Goal: Contribute content

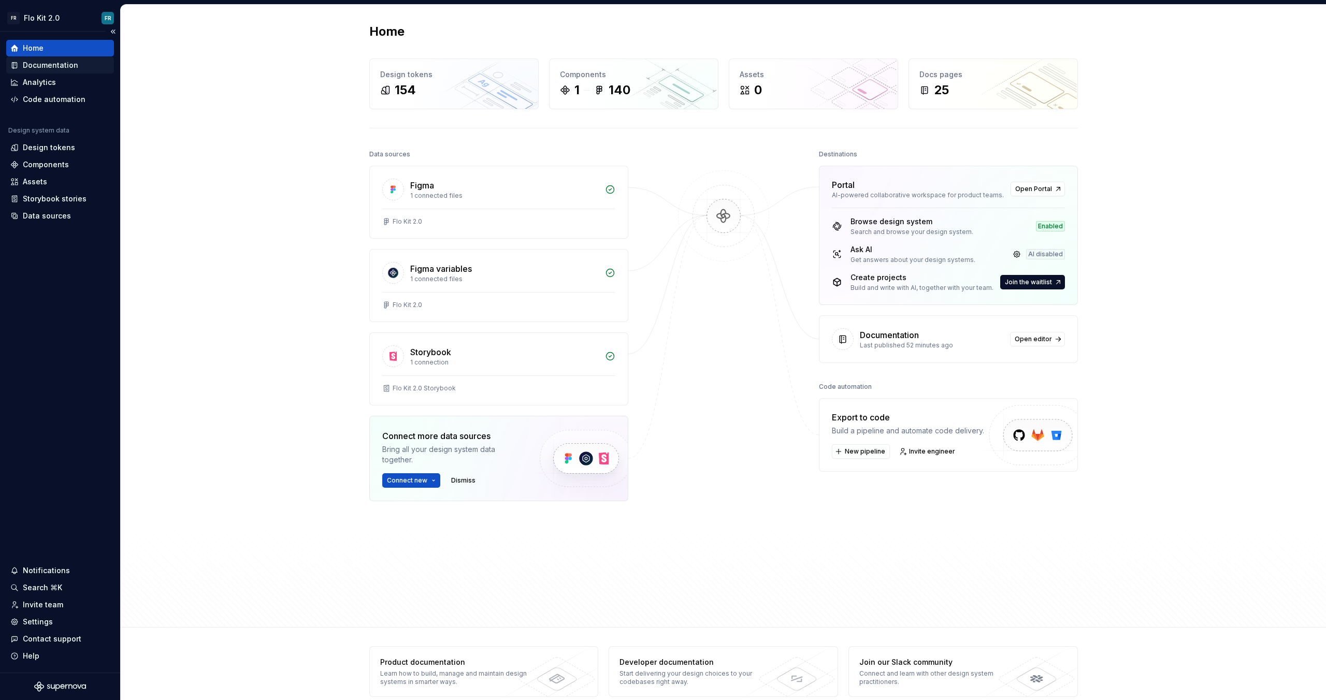
click at [71, 69] on div "Documentation" at bounding box center [50, 65] width 55 height 10
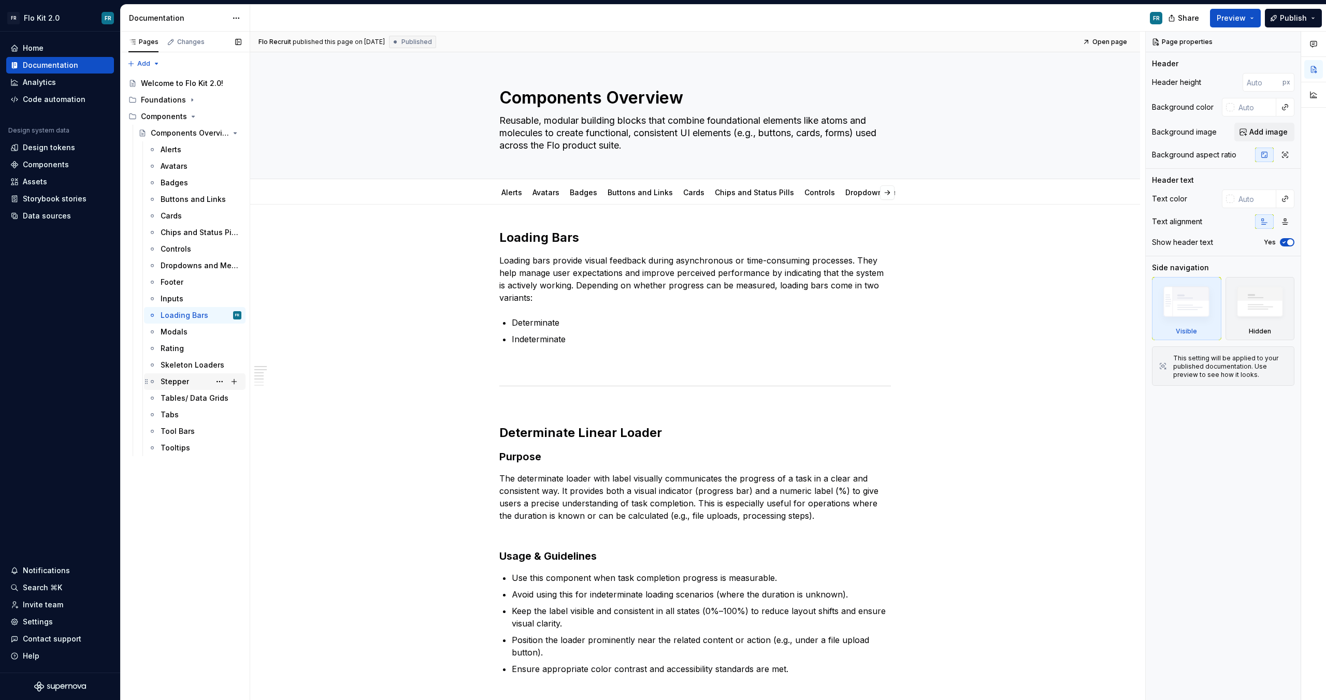
click at [187, 382] on div "Stepper" at bounding box center [175, 382] width 28 height 10
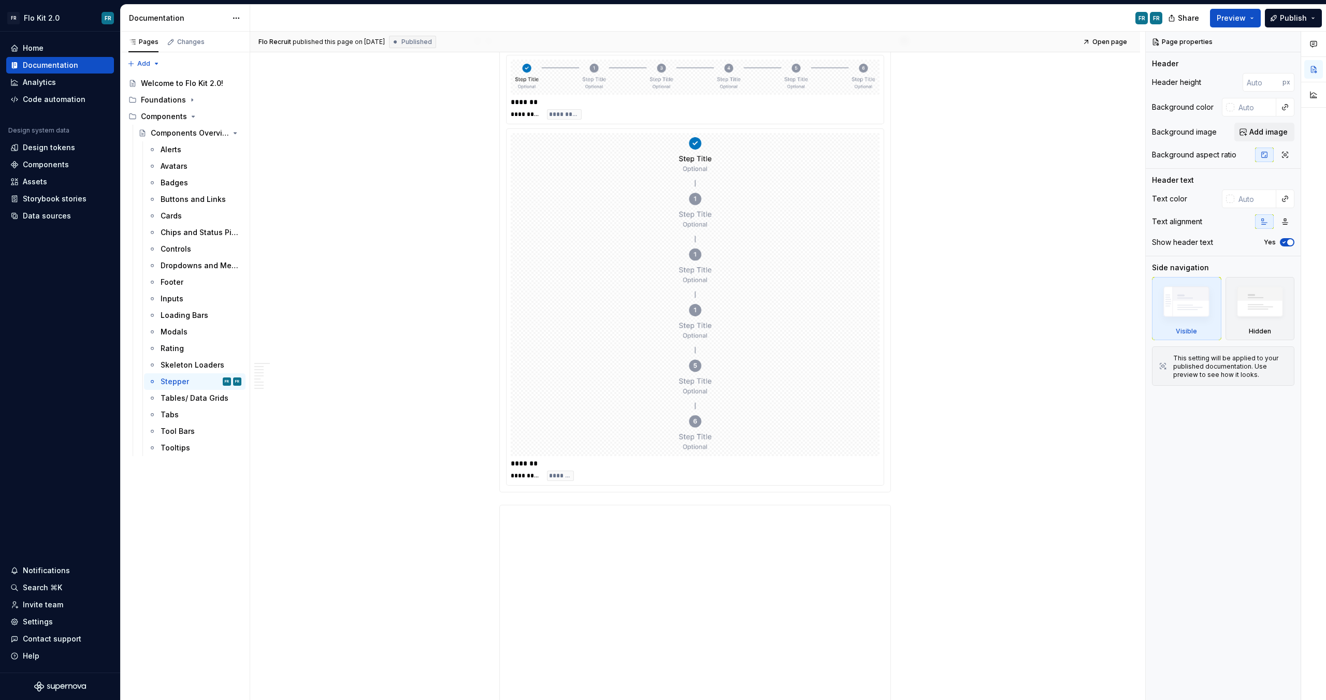
scroll to position [1422, 0]
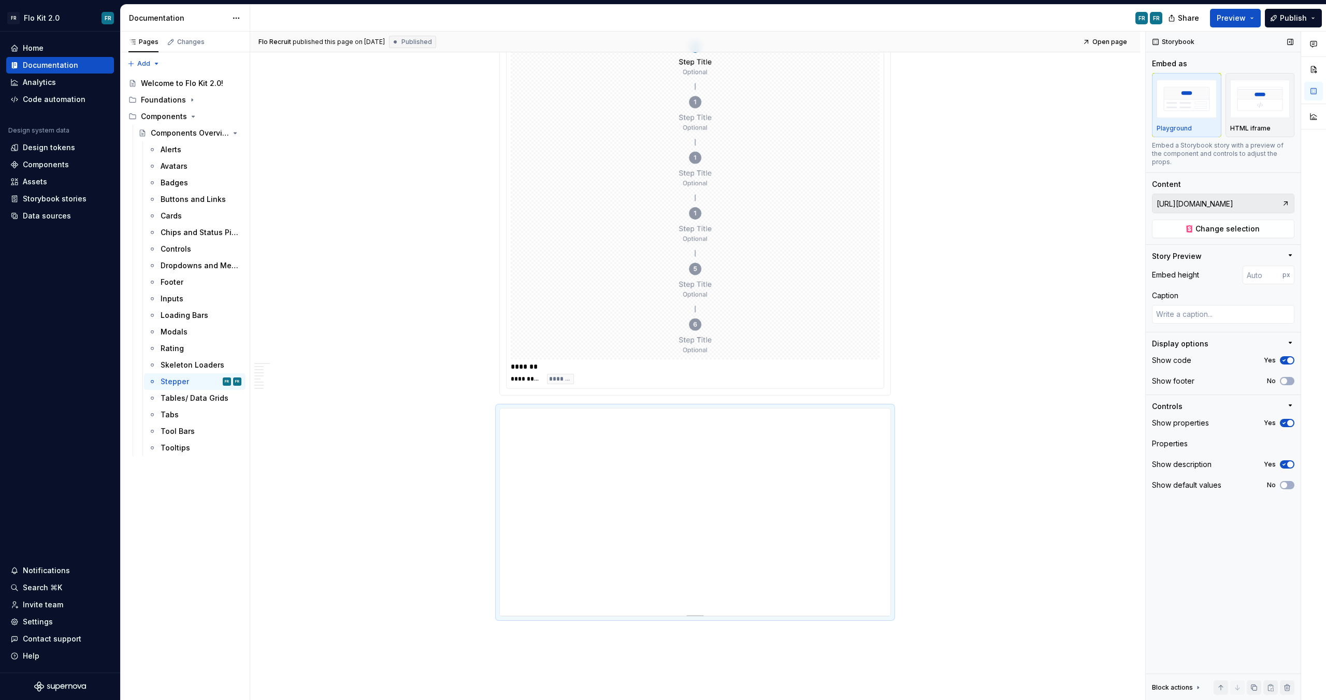
click at [1238, 200] on input "[URL][DOMAIN_NAME]" at bounding box center [1216, 203] width 129 height 19
click at [1264, 184] on div "Content [URL][DOMAIN_NAME] Change selection" at bounding box center [1223, 208] width 142 height 59
click at [1266, 194] on input "[URL][DOMAIN_NAME]" at bounding box center [1216, 203] width 129 height 19
click at [183, 312] on div "Loading Bars" at bounding box center [185, 315] width 48 height 10
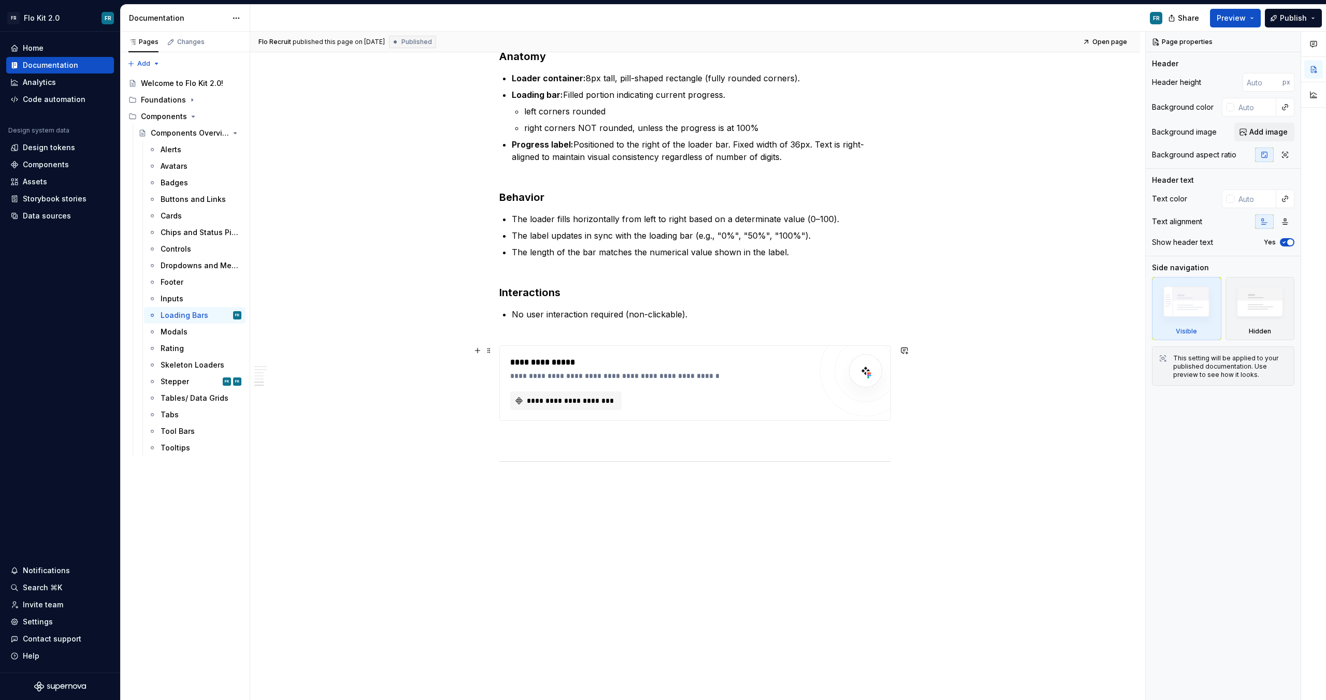
scroll to position [683, 0]
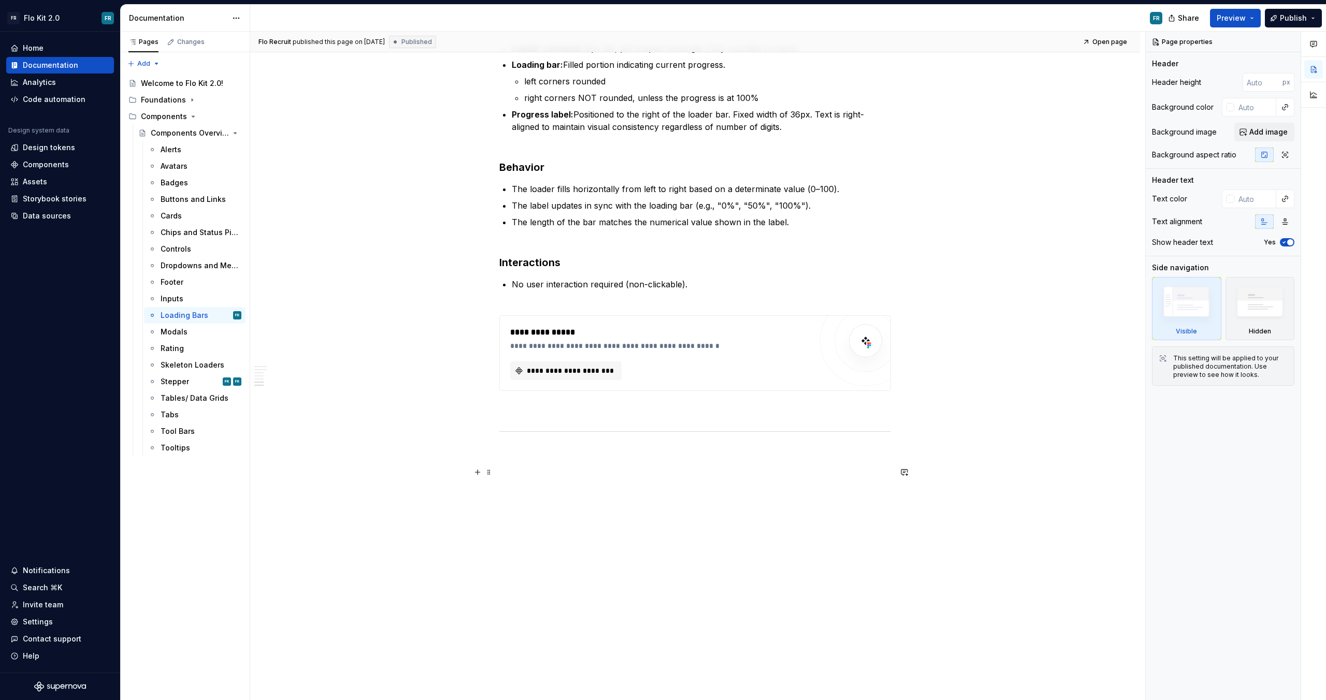
click at [582, 492] on div "Flo Recruit published this page on [DATE] Published Open page Components Overvi…" at bounding box center [697, 366] width 895 height 669
click at [571, 479] on div "Loading Bars Loading bars provide visual feedback during asynchronous or time-c…" at bounding box center [695, 18] width 392 height 945
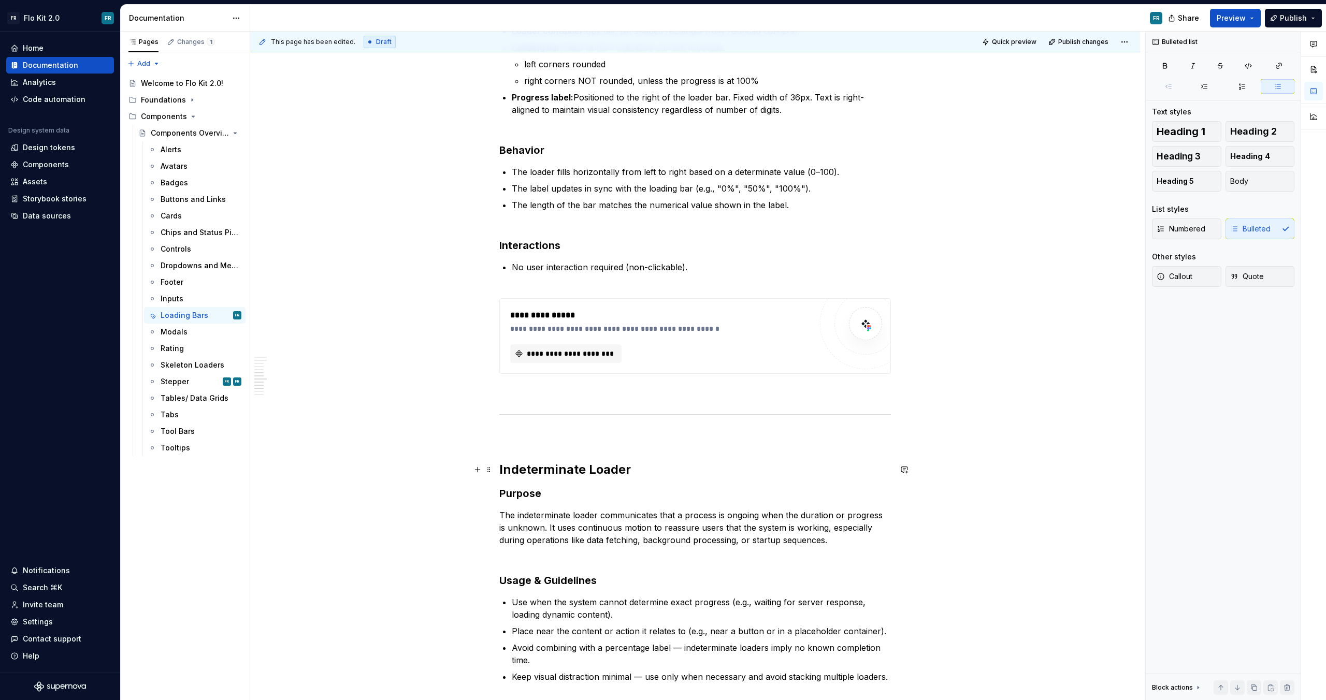
type textarea "*"
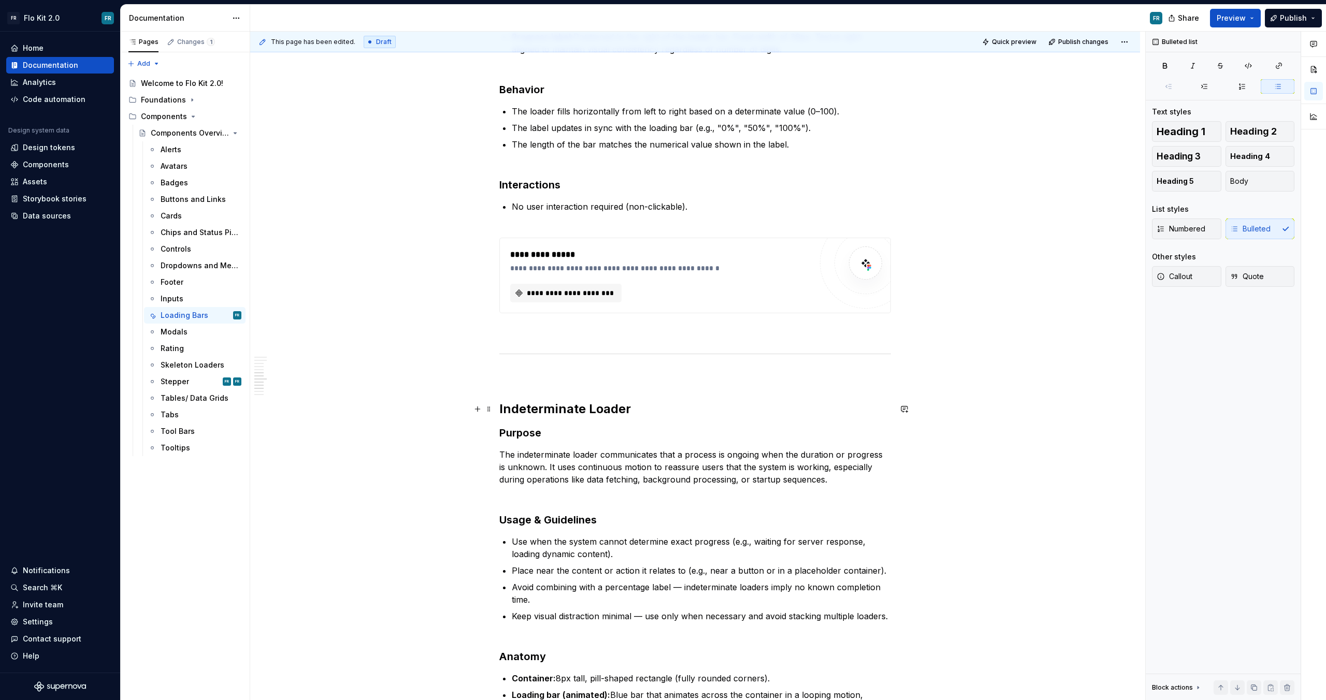
scroll to position [764, 0]
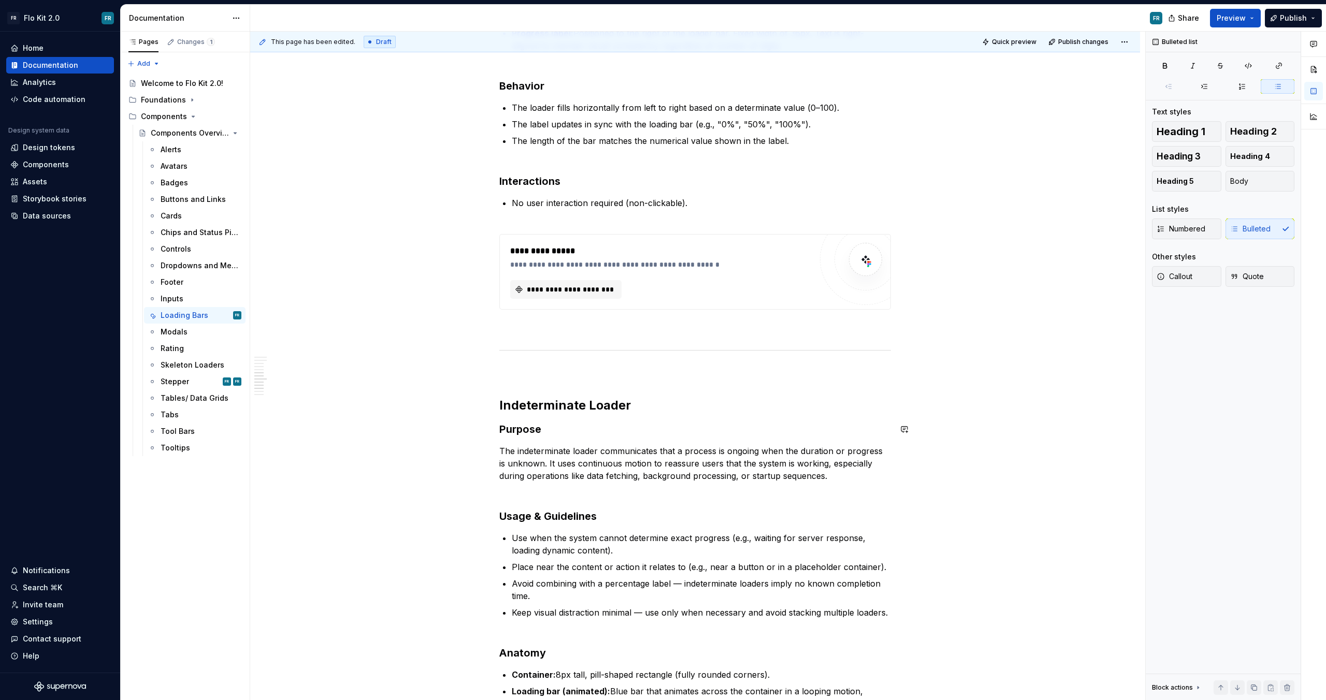
click at [647, 416] on div "Loading Bars Loading bars provide visual feedback during asynchronous or time-c…" at bounding box center [695, 173] width 392 height 1417
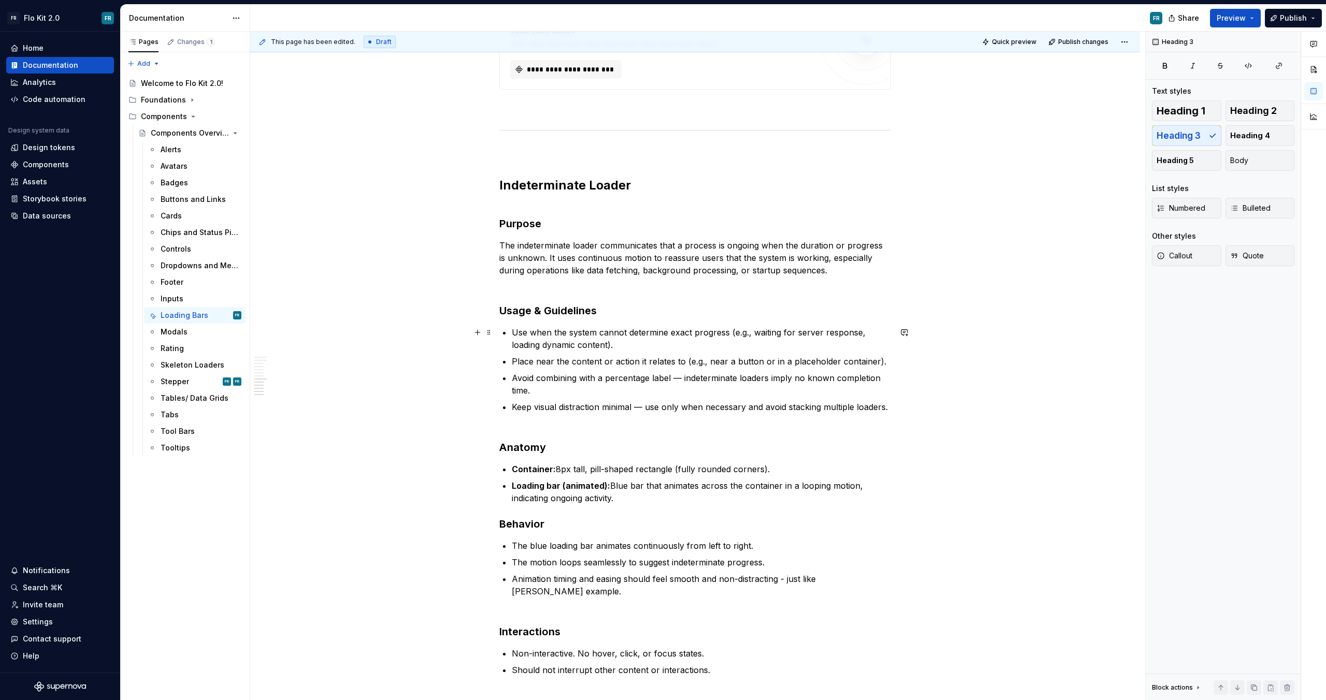
scroll to position [1170, 0]
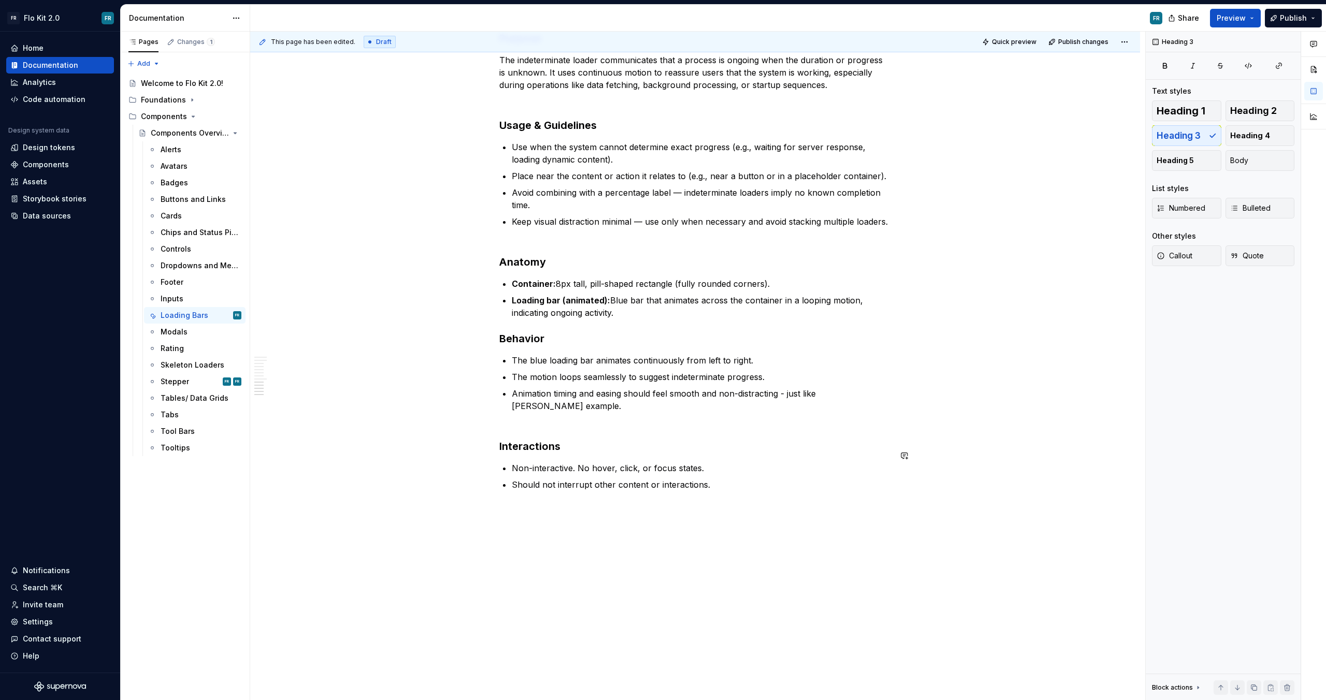
click at [534, 520] on div "This page has been edited. Draft Quick preview Publish changes Components Overv…" at bounding box center [697, 366] width 895 height 669
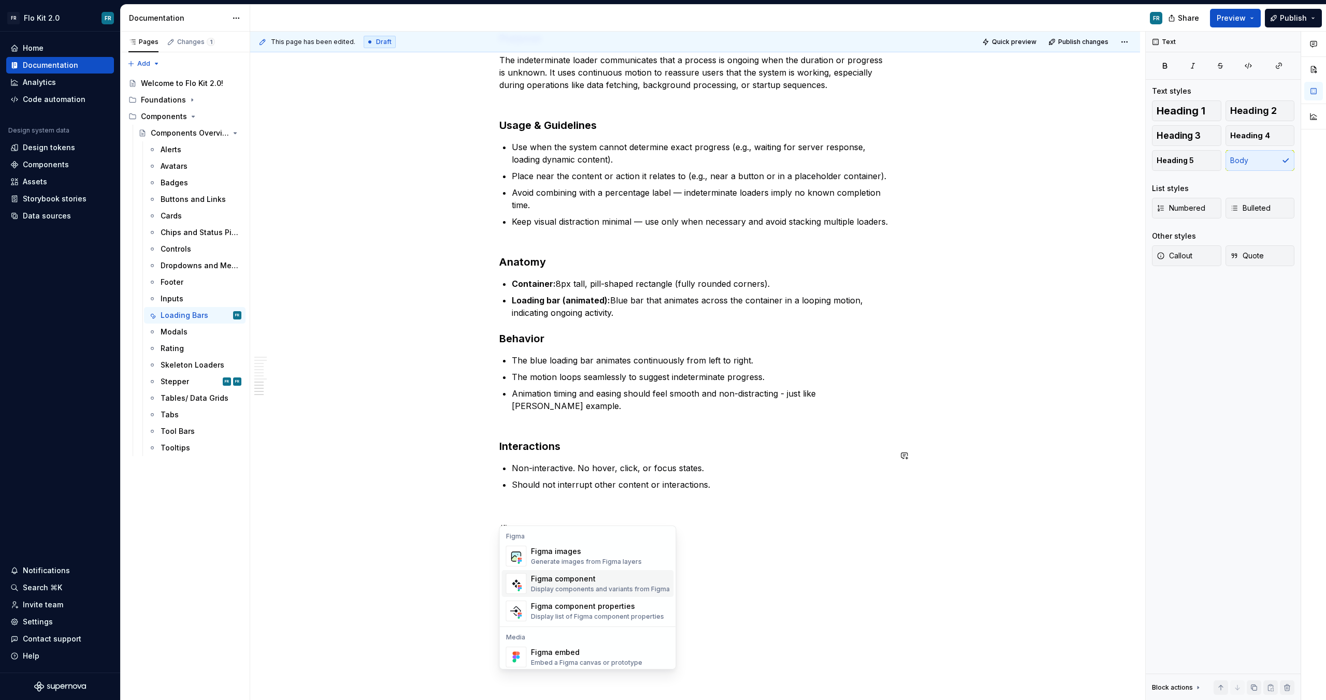
click at [599, 582] on div "Figma component" at bounding box center [600, 579] width 139 height 10
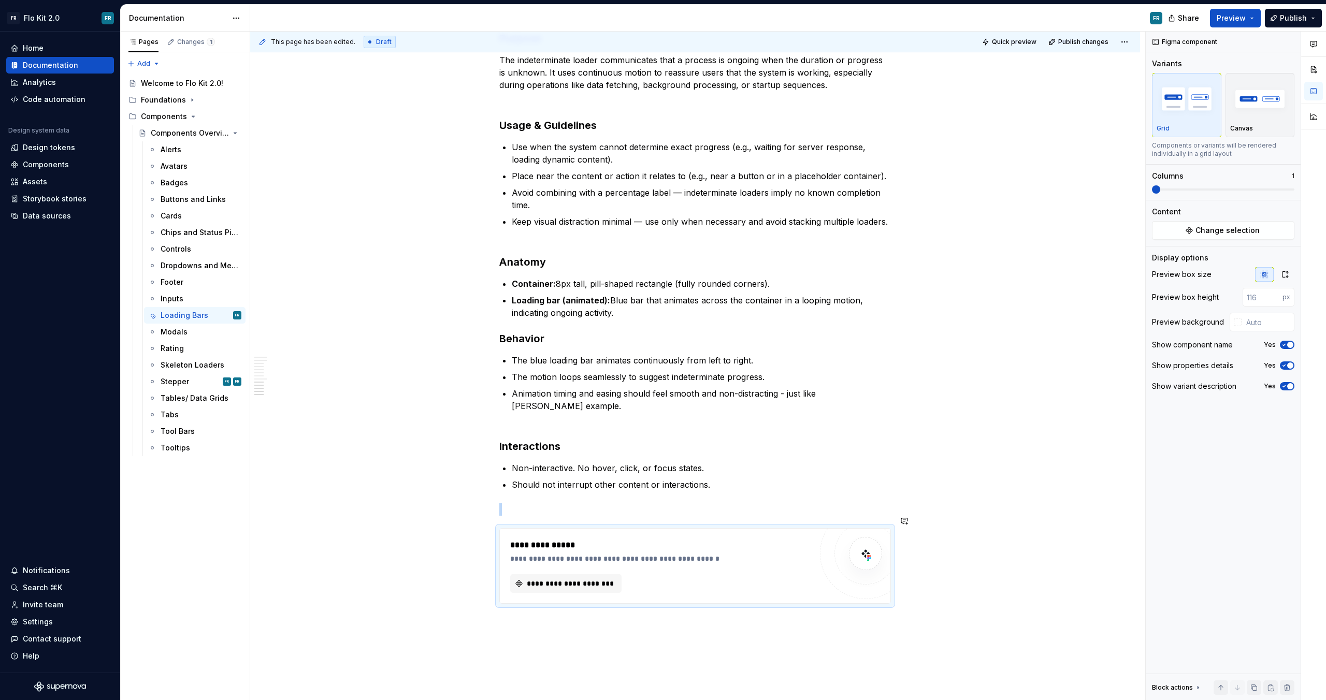
type textarea "*"
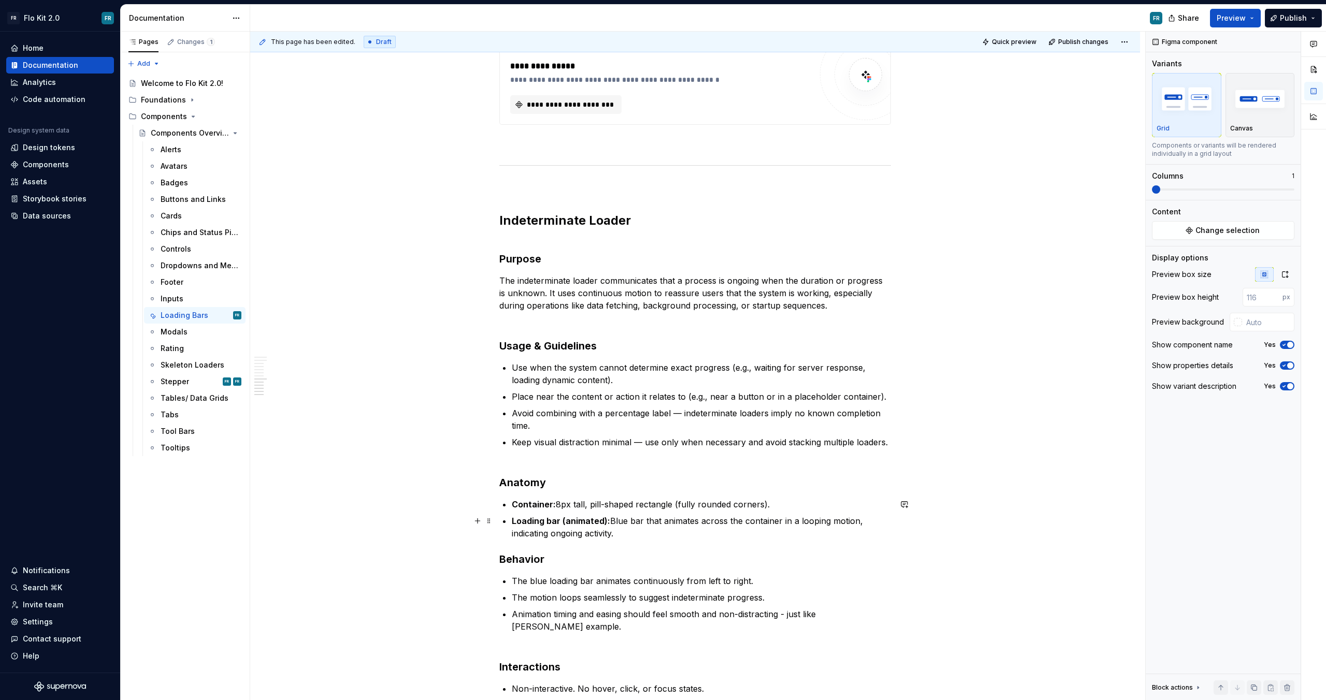
scroll to position [948, 0]
click at [683, 413] on p "Avoid combining with a percentage label — indeterminate loaders imply no known …" at bounding box center [701, 420] width 379 height 25
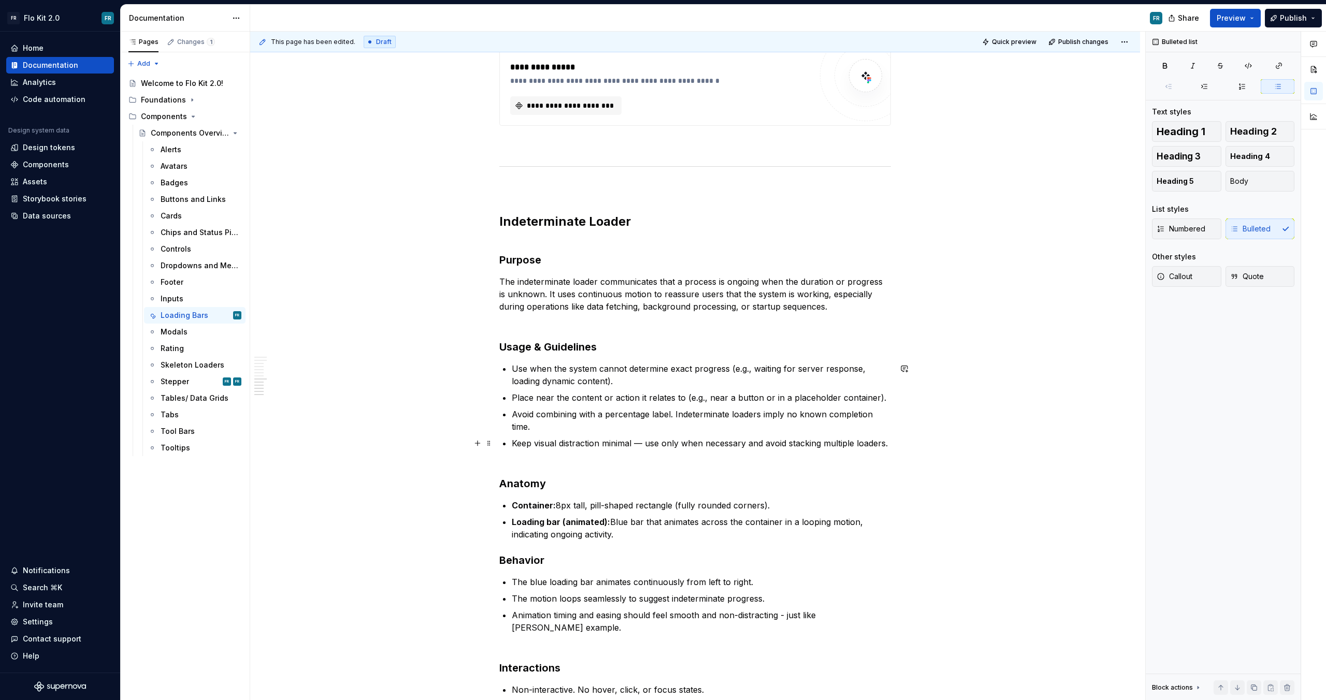
click at [645, 440] on p "Keep visual distraction minimal — use only when necessary and avoid stacking mu…" at bounding box center [701, 443] width 379 height 12
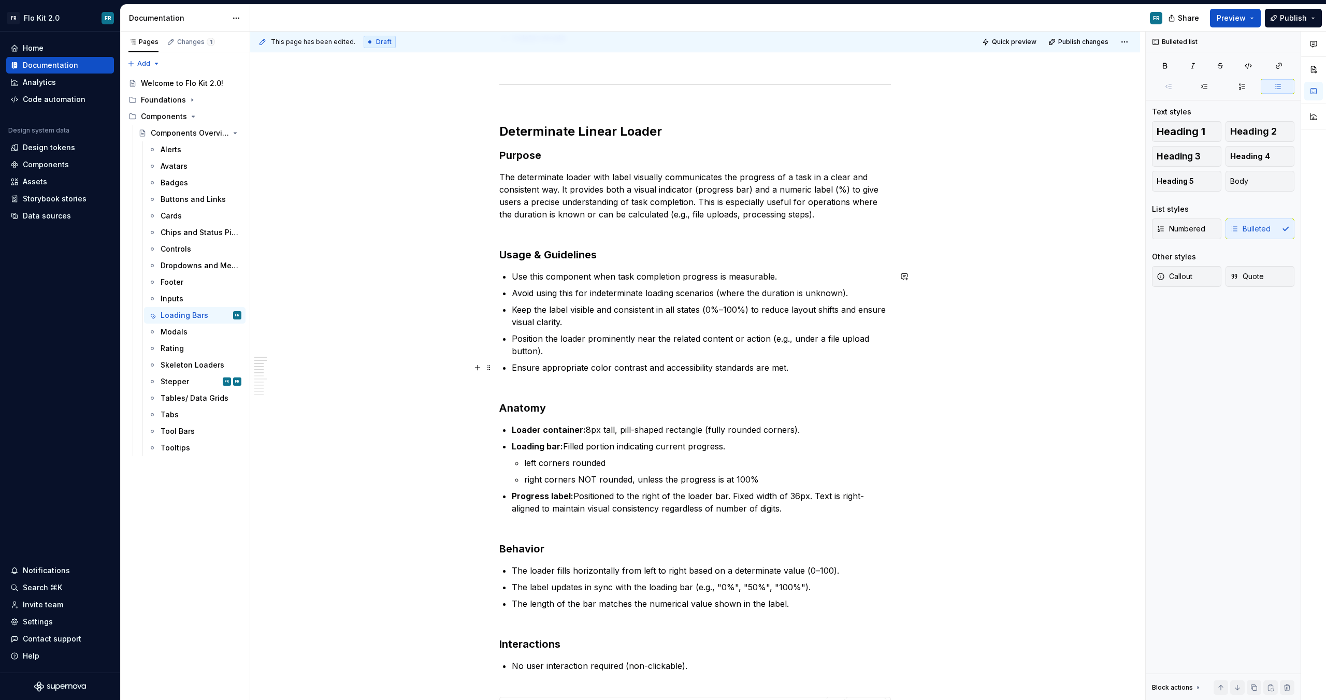
scroll to position [641, 0]
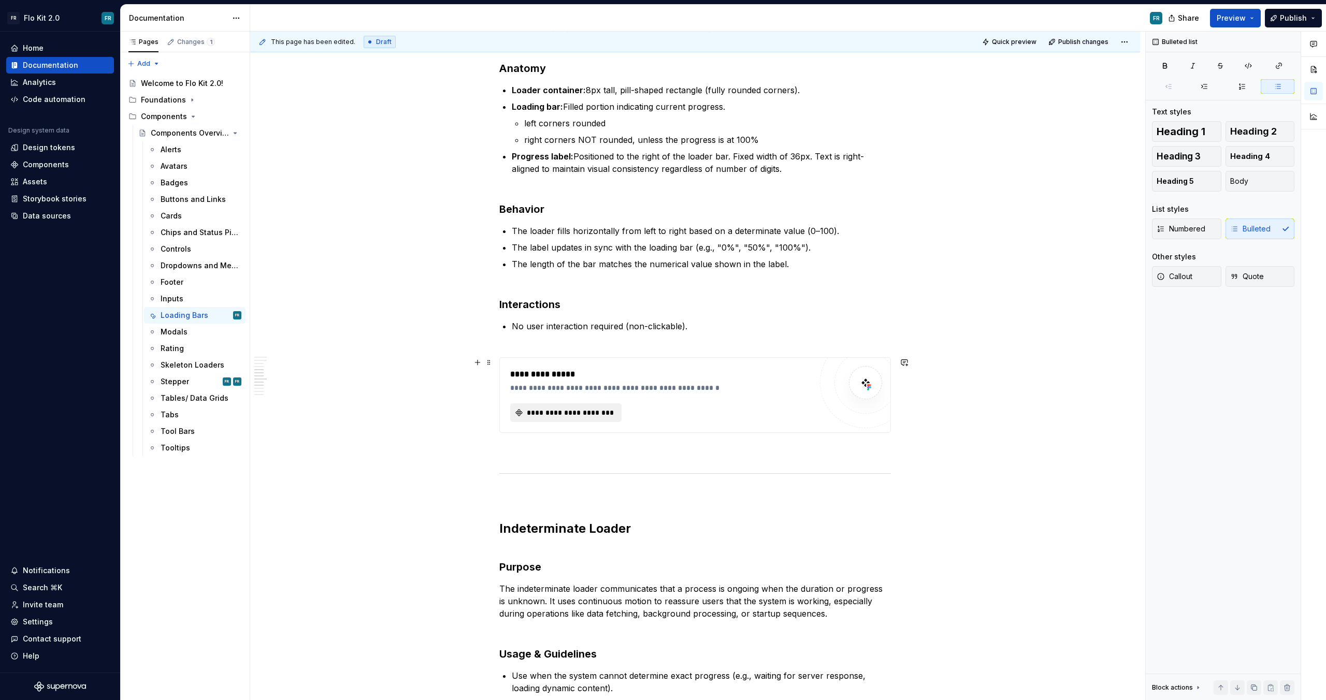
click at [584, 410] on span "**********" at bounding box center [570, 413] width 90 height 10
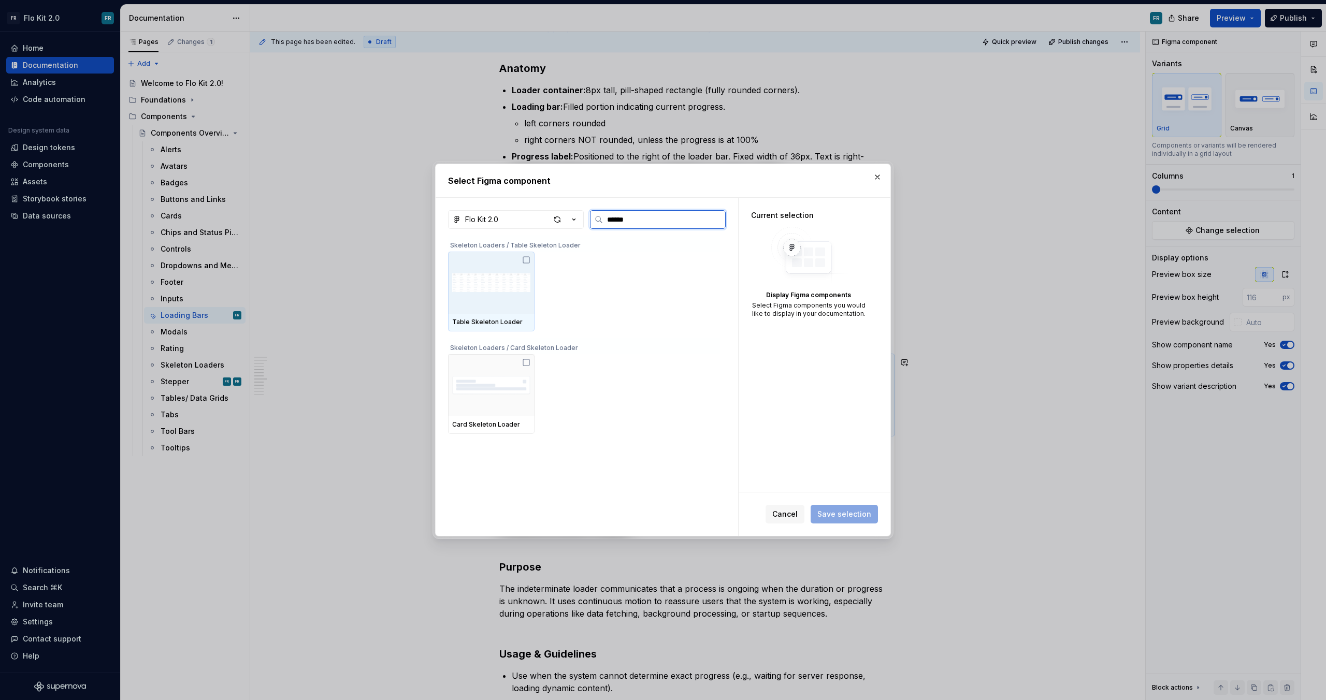
click at [625, 222] on input "******" at bounding box center [664, 219] width 122 height 10
type input "****"
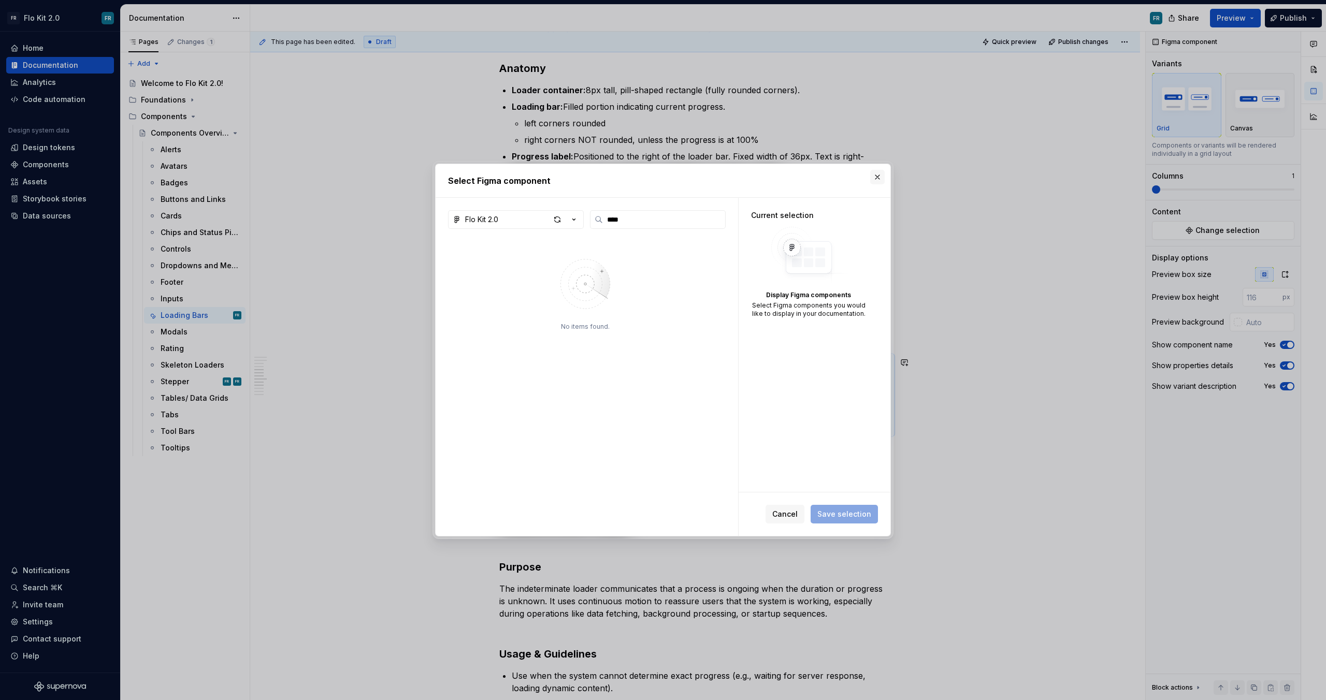
click at [878, 180] on button "button" at bounding box center [877, 177] width 15 height 15
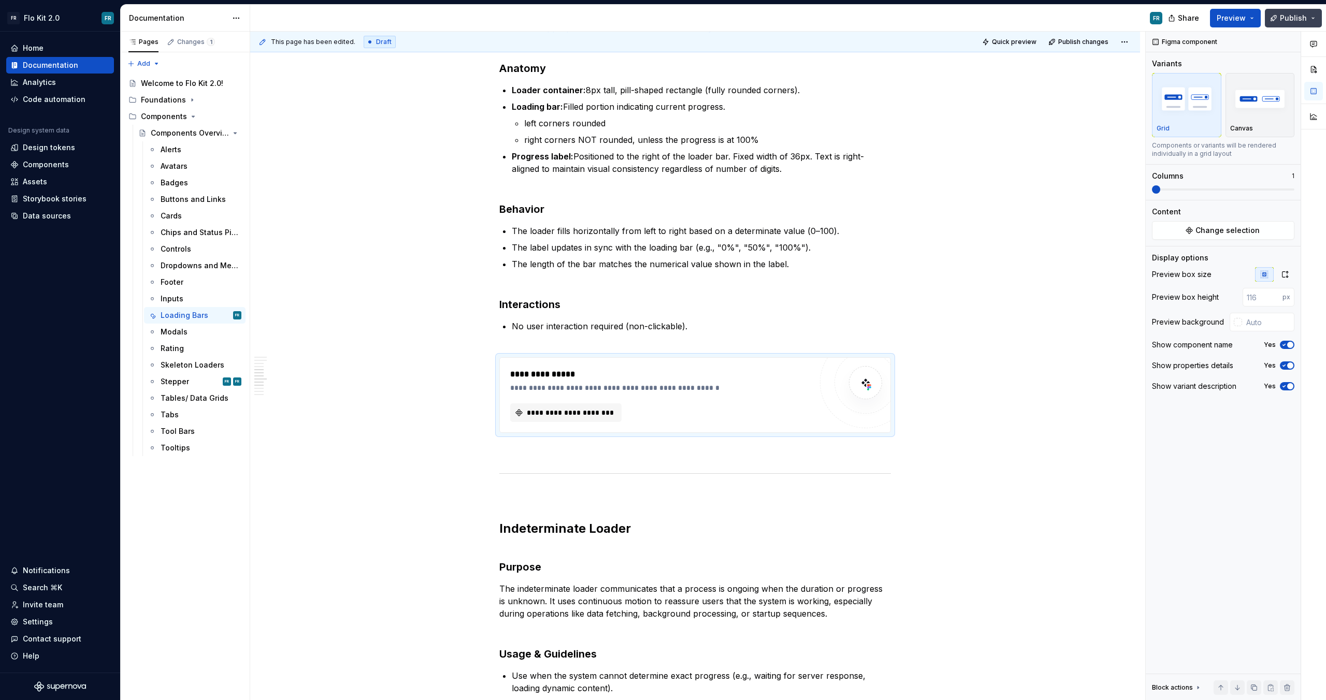
click at [1290, 15] on span "Publish" at bounding box center [1293, 18] width 27 height 10
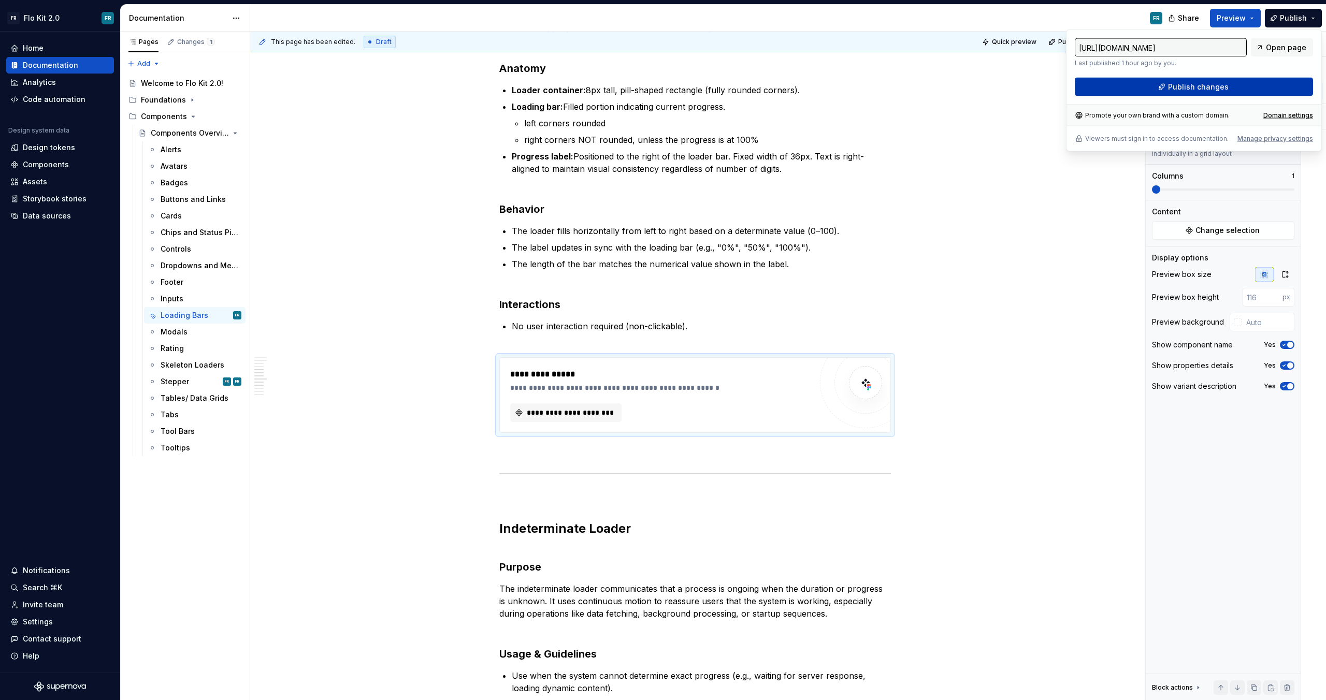
click at [1252, 86] on button "Publish changes" at bounding box center [1194, 87] width 238 height 19
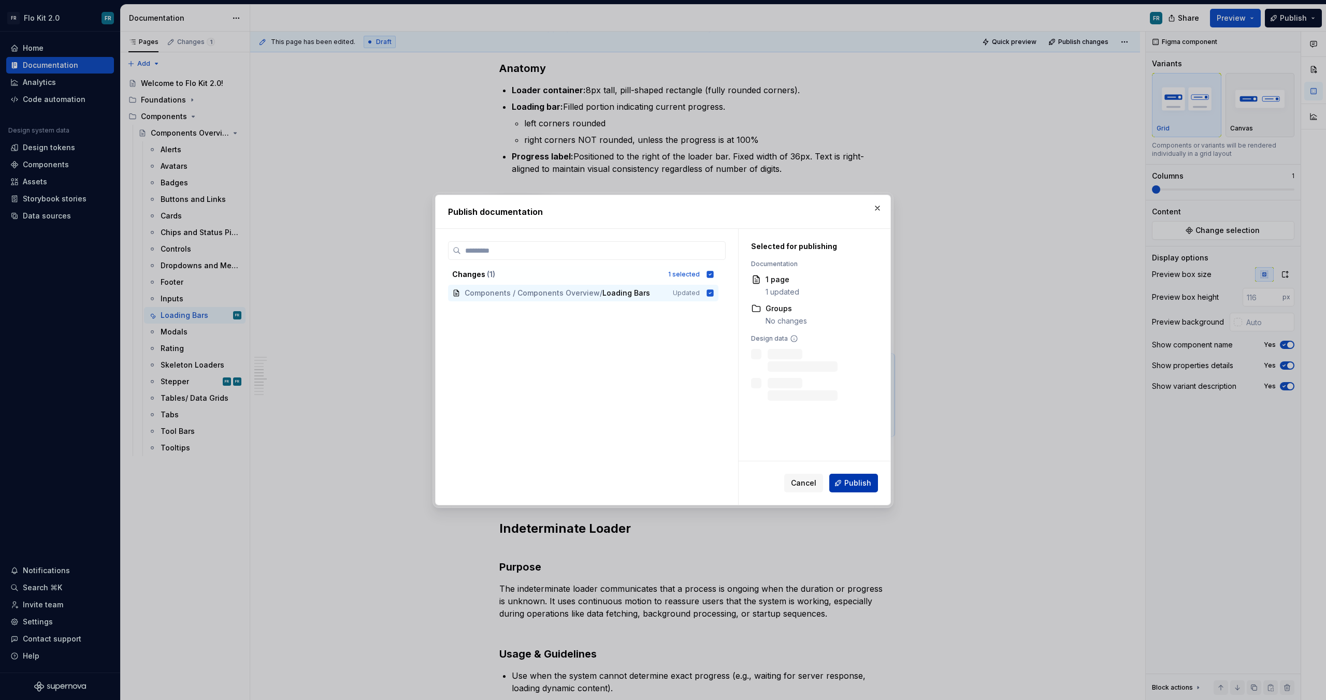
click at [846, 477] on button "Publish" at bounding box center [853, 483] width 49 height 19
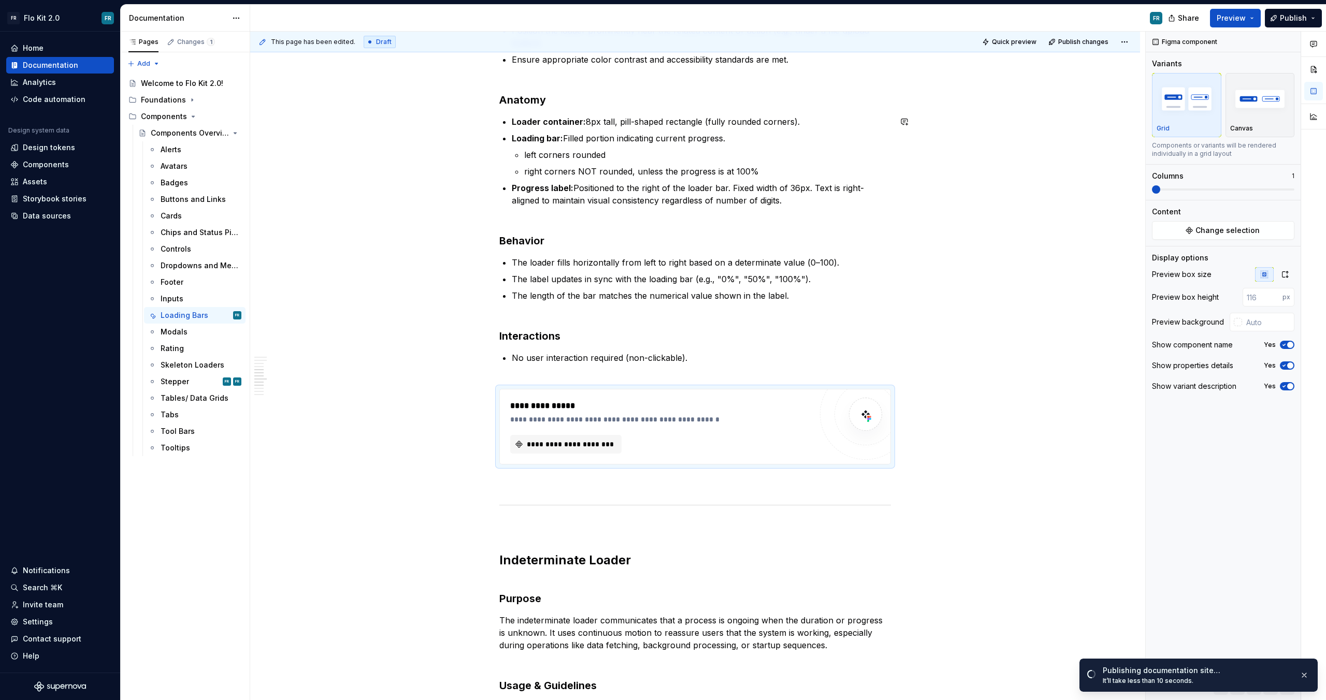
scroll to position [470, 0]
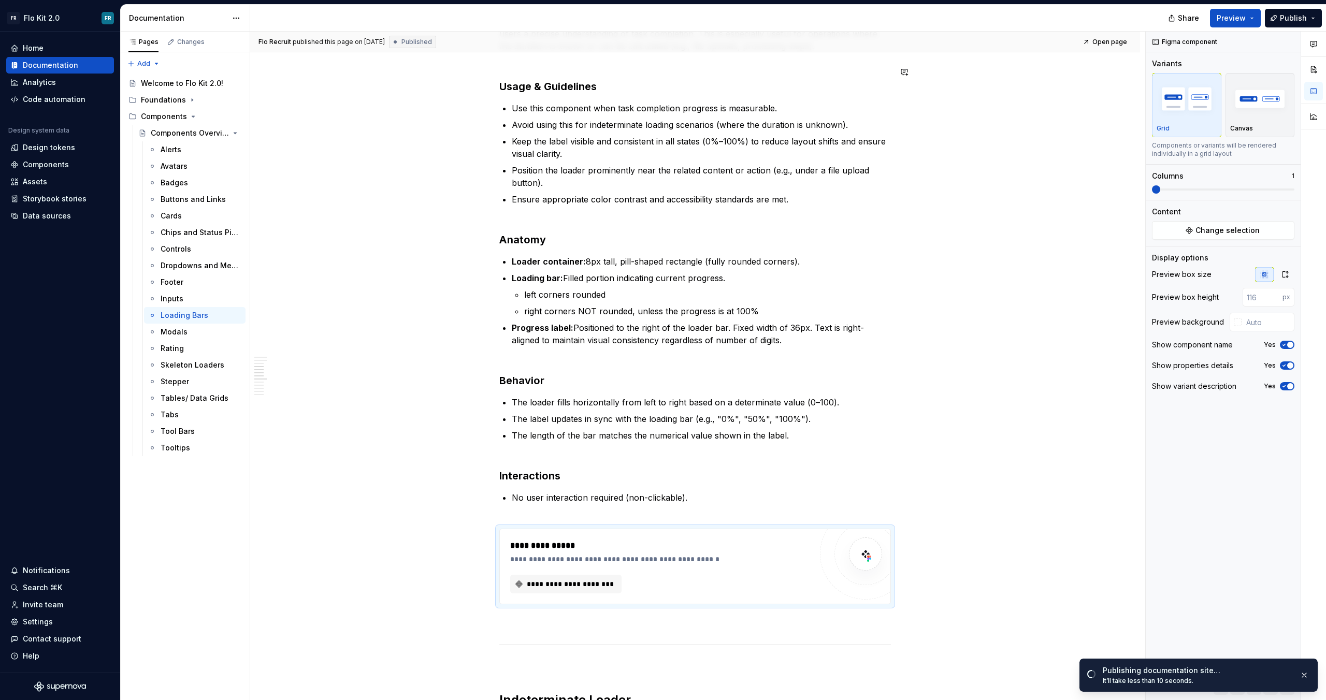
type textarea "*"
